Goal: Find specific page/section: Find specific page/section

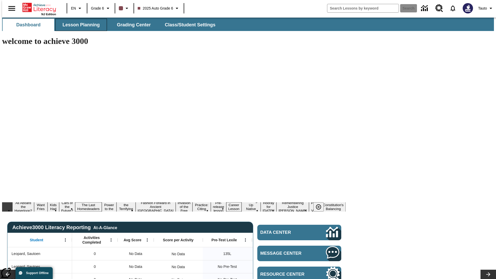
click at [79, 25] on span "Lesson Planning" at bounding box center [81, 25] width 37 height 6
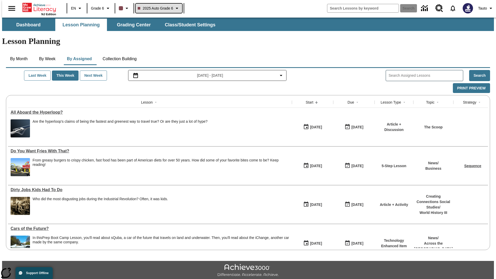
click at [158, 8] on span "2025 Auto Grade 6" at bounding box center [156, 8] width 36 height 5
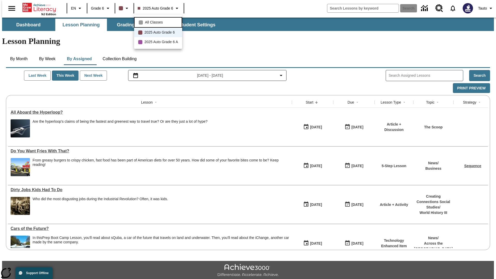
click at [159, 22] on span "All Classes" at bounding box center [154, 22] width 18 height 5
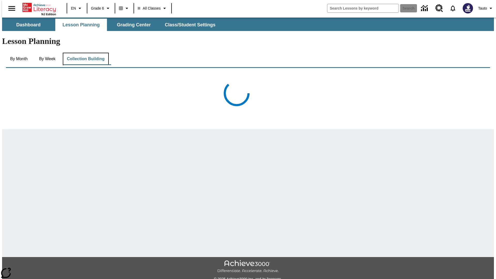
click at [85, 53] on button "Collection Building" at bounding box center [86, 59] width 46 height 12
